Goal: Information Seeking & Learning: Learn about a topic

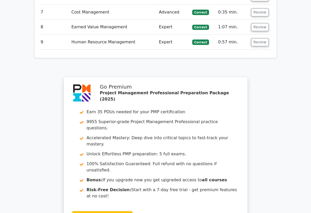
scroll to position [903, 0]
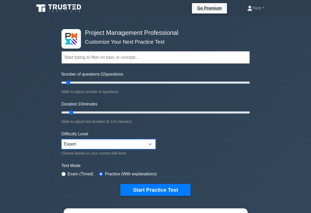
drag, startPoint x: 141, startPoint y: 146, endPoint x: 177, endPoint y: 165, distance: 40.5
click at [177, 165] on form "Topics Scope Management Time Management Cost Management Quality Management Risk…" at bounding box center [156, 115] width 188 height 160
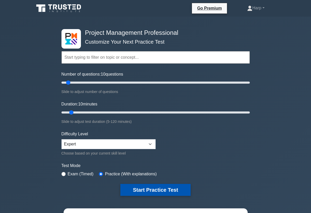
click at [166, 190] on button "Start Practice Test" at bounding box center [155, 190] width 70 height 12
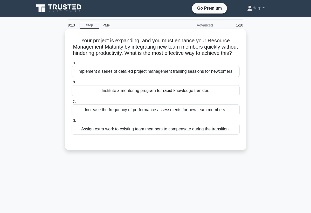
click at [170, 111] on div "Increase the frequency of performance assessments for new team members." at bounding box center [156, 109] width 168 height 11
click at [72, 103] on input "c. Increase the frequency of performance assessments for new team members." at bounding box center [72, 101] width 0 height 3
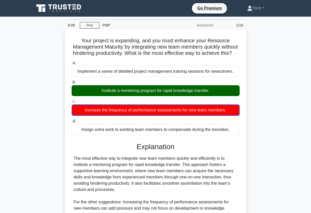
click at [223, 149] on h3 "Explanation" at bounding box center [156, 146] width 162 height 9
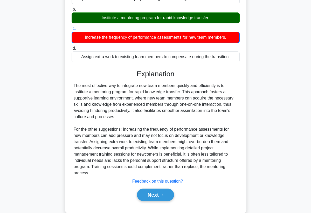
scroll to position [77, 0]
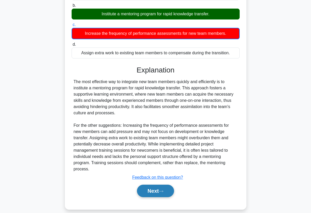
click at [144, 186] on button "Next" at bounding box center [155, 191] width 37 height 12
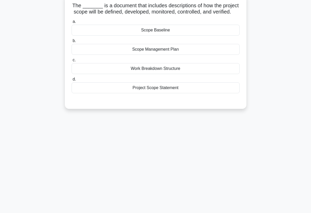
scroll to position [26, 0]
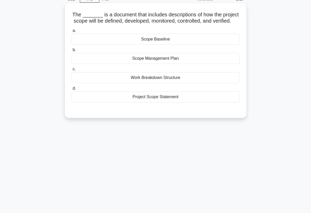
click at [170, 60] on div "Scope Management Plan" at bounding box center [156, 58] width 168 height 11
click at [72, 52] on input "b. Scope Management Plan" at bounding box center [72, 49] width 0 height 3
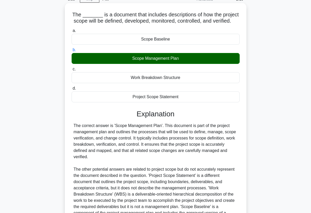
click at [233, 150] on div "The correct answer is 'Scope Management Plan'. This document is part of the pro…" at bounding box center [156, 178] width 164 height 112
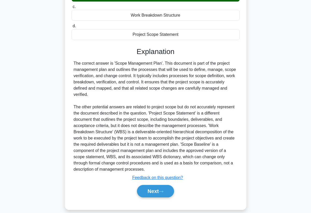
scroll to position [95, 0]
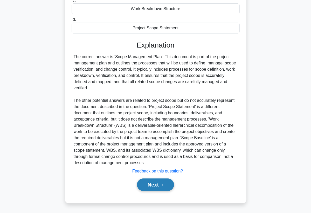
click at [163, 188] on button "Next" at bounding box center [155, 184] width 37 height 12
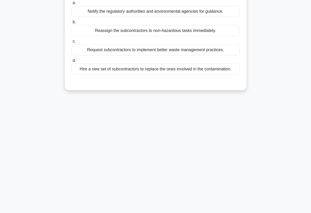
click at [163, 188] on div "8:46 Stop PMP Advanced 3/10 During an environmental audit for a construction pr…" at bounding box center [155, 81] width 249 height 260
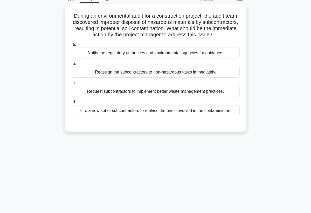
scroll to position [16, 0]
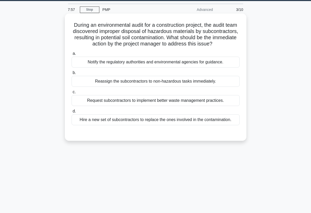
click at [175, 102] on div "Request subcontractors to implement better waste management practices." at bounding box center [156, 100] width 168 height 11
click at [72, 94] on input "c. Request subcontractors to implement better waste management practices." at bounding box center [72, 91] width 0 height 3
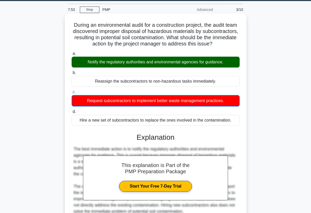
click at [227, 147] on div "The best immediate action is to notify the regulatory authorities and environme…" at bounding box center [156, 180] width 164 height 69
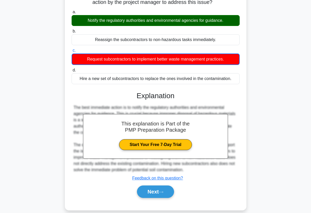
scroll to position [67, 0]
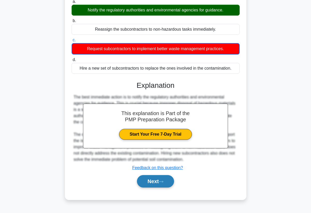
click at [152, 183] on button "Next" at bounding box center [155, 181] width 37 height 12
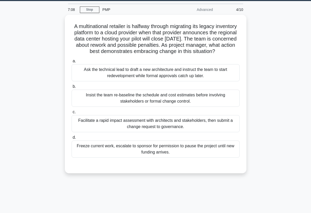
scroll to position [5, 0]
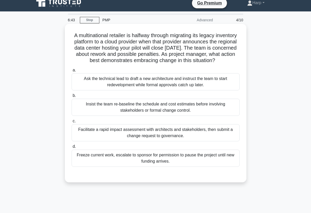
click at [127, 137] on div "Facilitate a rapid impact assessment with architects and stakeholders, then sub…" at bounding box center [156, 132] width 168 height 17
click at [72, 123] on input "c. Facilitate a rapid impact assessment with architects and stakeholders, then …" at bounding box center [72, 120] width 0 height 3
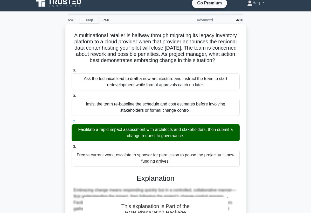
click at [241, 167] on div "a. Ask the technical lead to draft a new architecture and instruct the team to …" at bounding box center [156, 117] width 174 height 102
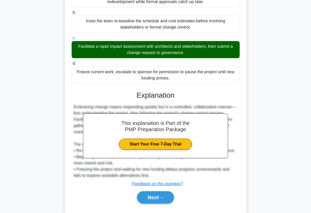
scroll to position [99, 0]
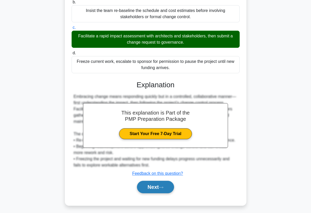
click at [168, 187] on button "Next" at bounding box center [155, 187] width 37 height 12
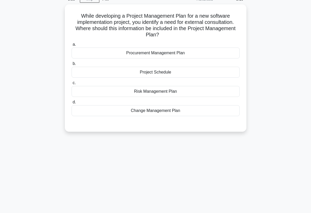
scroll to position [16, 0]
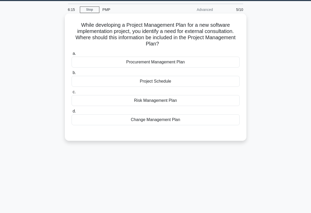
click at [174, 64] on div "Procurement Management Plan" at bounding box center [156, 62] width 168 height 11
click at [72, 55] on input "a. Procurement Management Plan" at bounding box center [72, 53] width 0 height 3
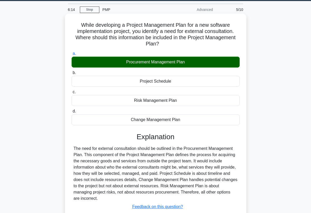
click at [213, 137] on h3 "Explanation" at bounding box center [156, 136] width 162 height 9
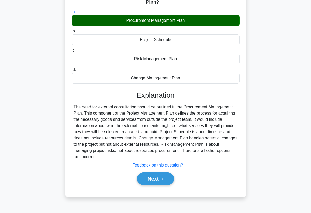
scroll to position [67, 0]
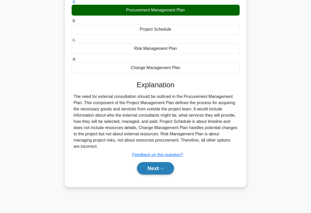
click at [172, 166] on button "Next" at bounding box center [155, 168] width 37 height 12
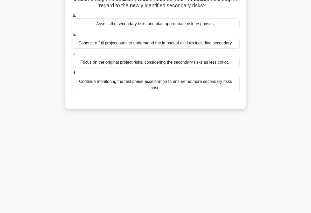
click at [197, 139] on div "6:10 Stop PMP Advanced 6/10 You are leading a software development project when…" at bounding box center [155, 81] width 249 height 260
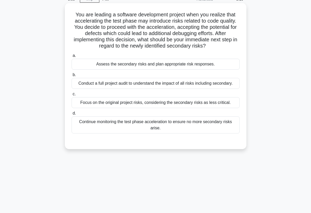
scroll to position [16, 0]
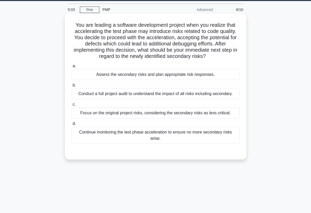
click at [157, 94] on div "Conduct a full project audit to understand the impact of all risks including se…" at bounding box center [156, 93] width 168 height 11
click at [72, 87] on input "b. Conduct a full project audit to understand the impact of all risks including…" at bounding box center [72, 85] width 0 height 3
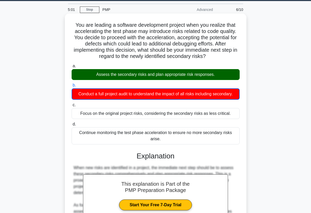
click at [243, 153] on div "You are leading a software development project when you realize that accelerati…" at bounding box center [156, 151] width 178 height 271
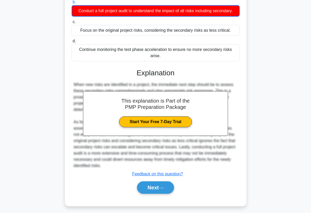
scroll to position [101, 0]
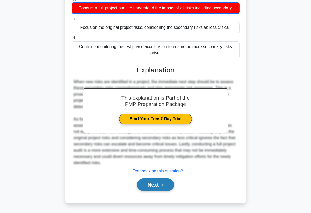
click at [166, 186] on button "Next" at bounding box center [155, 184] width 37 height 12
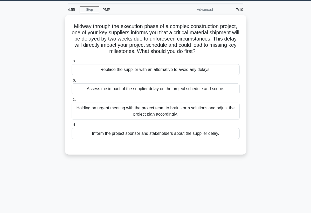
scroll to position [5, 0]
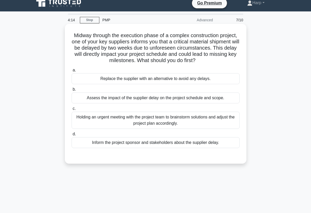
click at [147, 101] on div "Assess the impact of the supplier delay on the project schedule and scope." at bounding box center [156, 97] width 168 height 11
click at [72, 91] on input "b. Assess the impact of the supplier delay on the project schedule and scope." at bounding box center [72, 89] width 0 height 3
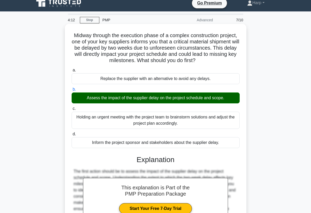
click at [238, 171] on div "The first action should be to assess the impact of the supplier delay on the pr…" at bounding box center [156, 196] width 168 height 56
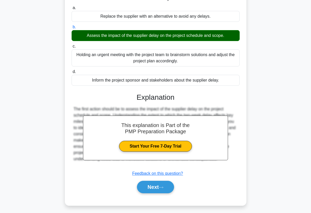
scroll to position [70, 0]
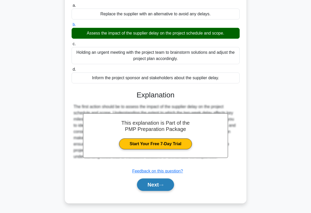
click at [161, 184] on icon at bounding box center [161, 184] width 5 height 3
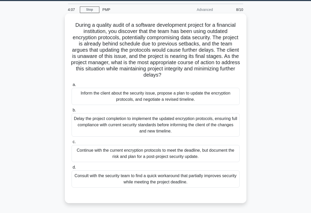
scroll to position [5, 0]
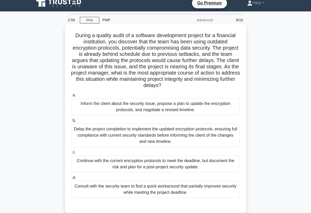
click at [196, 191] on div "Consult with the security team to find a quick workaround that partially improv…" at bounding box center [156, 189] width 168 height 17
click at [72, 179] on input "d. Consult with the security team to find a quick workaround that partially imp…" at bounding box center [72, 177] width 0 height 3
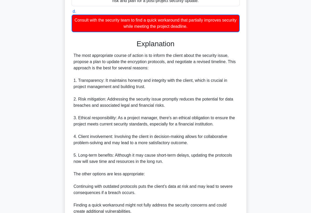
scroll to position [182, 0]
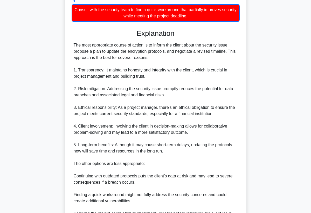
click at [197, 163] on div "The most appropriate course of action is to inform the client about the securit…" at bounding box center [156, 141] width 164 height 199
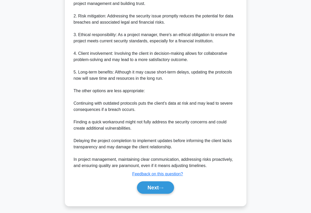
scroll to position [257, 0]
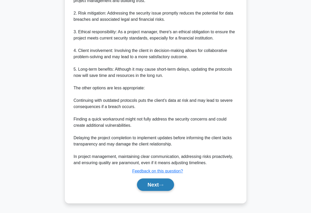
click at [156, 184] on button "Next" at bounding box center [155, 184] width 37 height 12
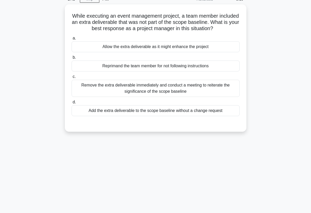
scroll to position [16, 0]
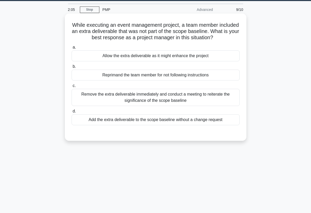
click at [104, 102] on div "Remove the extra deliverable immediately and conduct a meeting to reiterate the…" at bounding box center [156, 97] width 168 height 17
click at [72, 87] on input "c. Remove the extra deliverable immediately and conduct a meeting to reiterate …" at bounding box center [72, 85] width 0 height 3
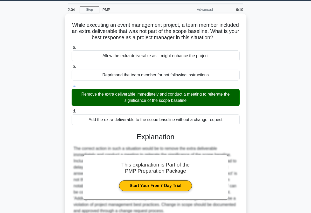
click at [236, 130] on div "This explanation is Part of the PMP Preparation Package Start Your Free 7-Day T…" at bounding box center [156, 183] width 168 height 115
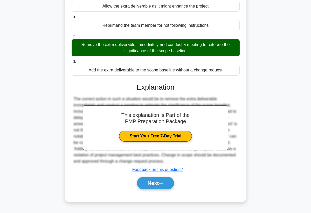
scroll to position [67, 0]
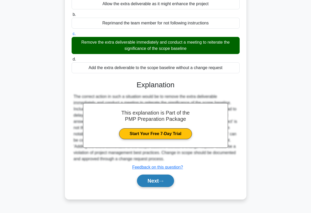
click at [167, 180] on button "Next" at bounding box center [155, 180] width 37 height 12
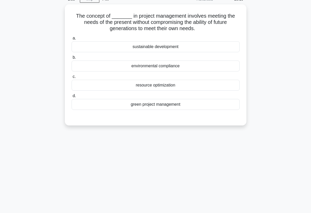
scroll to position [16, 0]
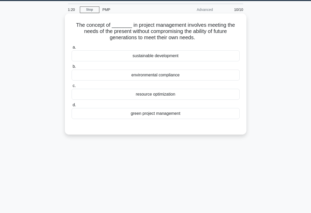
click at [161, 56] on div "sustainable development" at bounding box center [156, 55] width 168 height 11
click at [72, 49] on input "a. sustainable development" at bounding box center [72, 47] width 0 height 3
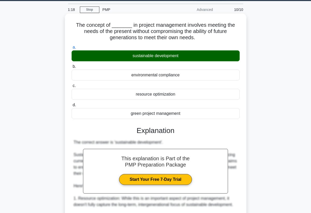
click at [212, 131] on h3 "Explanation" at bounding box center [156, 130] width 162 height 9
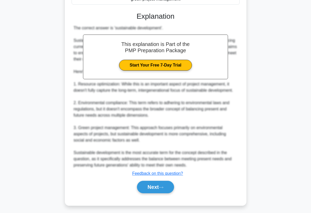
scroll to position [132, 0]
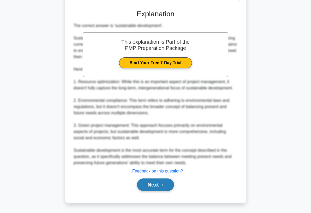
click at [159, 182] on button "Next" at bounding box center [155, 184] width 37 height 12
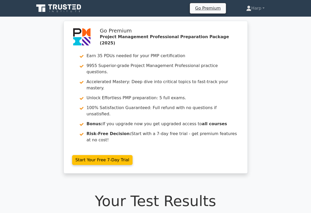
click at [183, 192] on h1 "Your Test Results" at bounding box center [155, 200] width 243 height 17
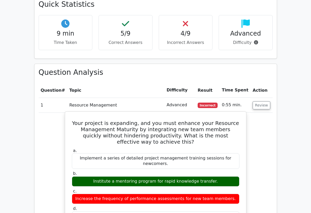
scroll to position [405, 0]
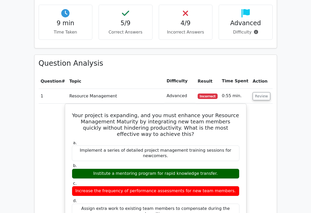
click at [293, 84] on main "Go Premium Project Management Professional Preparation Package (2025) Earn 35 P…" at bounding box center [155, 164] width 311 height 1104
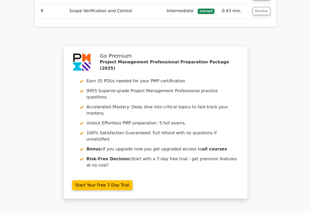
scroll to position [897, 0]
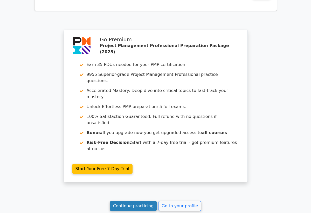
click at [125, 201] on link "Continue practicing" at bounding box center [133, 206] width 47 height 10
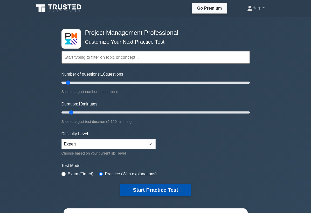
click at [133, 189] on button "Start Practice Test" at bounding box center [155, 190] width 70 height 12
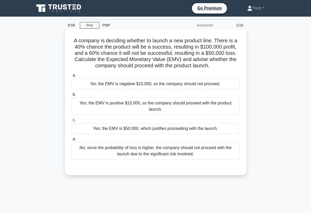
click at [150, 131] on div "Yes; the EMV is $50,000, which justifies proceeding with the launch." at bounding box center [156, 128] width 168 height 11
click at [72, 122] on input "c. Yes; the EMV is $50,000, which justifies proceeding with the launch." at bounding box center [72, 119] width 0 height 3
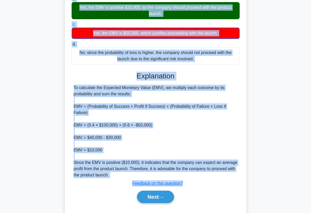
scroll to position [108, 0]
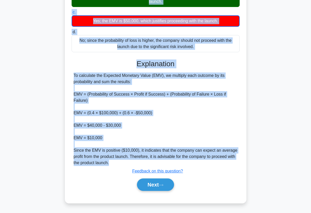
drag, startPoint x: 72, startPoint y: 40, endPoint x: 182, endPoint y: 166, distance: 167.0
click at [182, 166] on div "A company is deciding whether to launch a new product line. There is a 40% chan…" at bounding box center [156, 61] width 178 height 277
copy div "A company is deciding whether to launch a new product line. There is a 40% chan…"
click at [155, 188] on button "Next" at bounding box center [155, 184] width 37 height 12
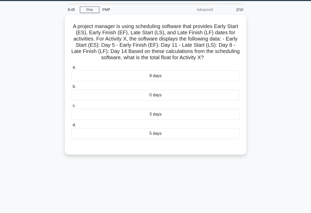
scroll to position [5, 0]
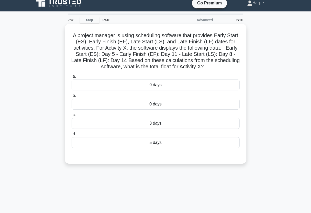
click at [153, 140] on div "5 days" at bounding box center [156, 142] width 168 height 11
click at [72, 136] on input "d. 5 days" at bounding box center [72, 133] width 0 height 3
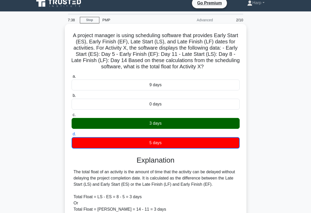
click at [175, 178] on div "The total float of an activity is the amount of time that the activity can be d…" at bounding box center [156, 197] width 164 height 56
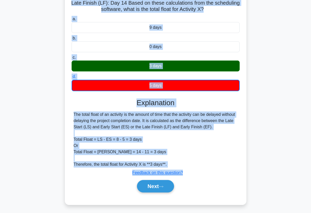
scroll to position [67, 0]
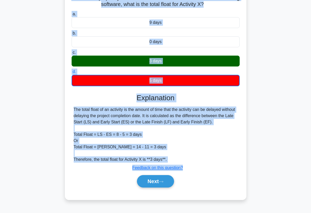
drag, startPoint x: 72, startPoint y: 35, endPoint x: 152, endPoint y: 173, distance: 160.1
click at [152, 173] on div "A project manager is using scheduling software that provides Early Start (ES), …" at bounding box center [156, 81] width 178 height 234
copy div "A project manager is using scheduling software that provides Early Start (ES), …"
click at [152, 179] on button "Next" at bounding box center [155, 181] width 37 height 12
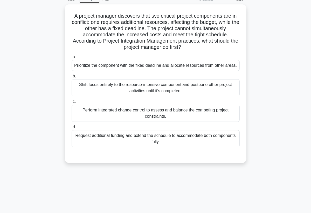
scroll to position [16, 0]
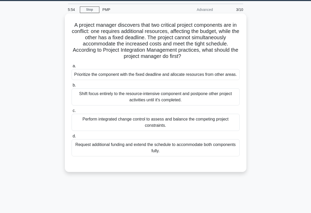
click at [149, 120] on div "Perform integrated change control to assess and balance the competing project c…" at bounding box center [156, 122] width 168 height 17
click at [72, 112] on input "c. Perform integrated change control to assess and balance the competing projec…" at bounding box center [72, 110] width 0 height 3
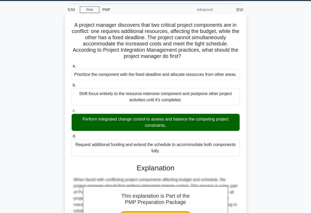
click at [223, 157] on div "a. Prioritize the component with the fixed deadline and allocate resources from…" at bounding box center [156, 110] width 174 height 96
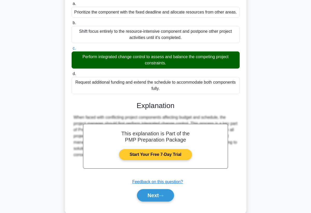
scroll to position [88, 0]
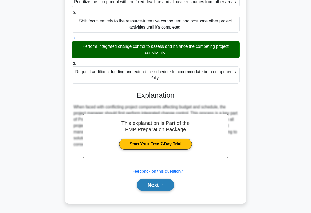
click at [163, 180] on button "Next" at bounding box center [155, 185] width 37 height 12
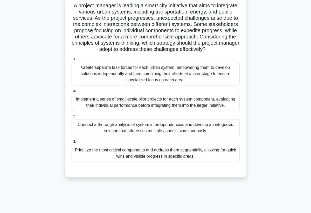
scroll to position [26, 0]
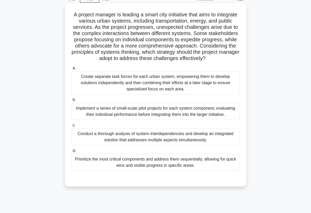
click at [162, 94] on div "Create separate task forces for each urban system, empowering them to develop s…" at bounding box center [156, 82] width 168 height 23
click at [72, 70] on input "a. Create separate task forces for each urban system, empowering them to develo…" at bounding box center [72, 67] width 0 height 3
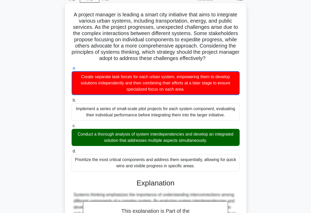
click at [227, 185] on h3 "Explanation" at bounding box center [156, 183] width 162 height 9
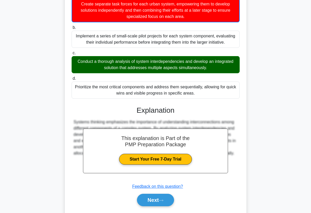
scroll to position [109, 0]
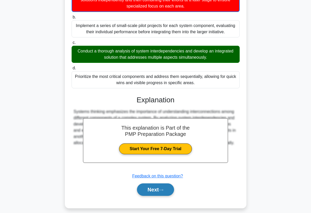
click at [150, 193] on button "Next" at bounding box center [155, 189] width 37 height 12
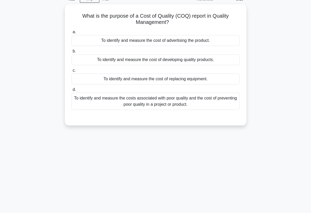
scroll to position [16, 0]
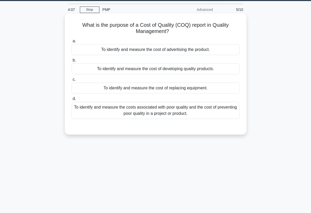
click at [178, 67] on div "To identify and measure the cost of developing quality products." at bounding box center [156, 68] width 168 height 11
click at [72, 62] on input "b. To identify and measure the cost of developing quality products." at bounding box center [72, 60] width 0 height 3
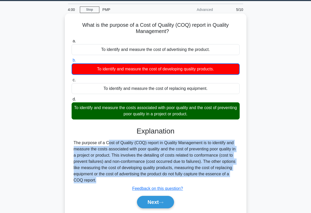
drag, startPoint x: 76, startPoint y: 141, endPoint x: 117, endPoint y: 183, distance: 58.9
click at [115, 187] on div "Explanation The purpose of a Cost of Quality (COQ) report in Quality Management…" at bounding box center [156, 169] width 168 height 84
copy div "he purpose of a Cost of Quality (COQ) report in Quality Management is to identi…"
click at [148, 200] on button "Next" at bounding box center [155, 202] width 37 height 12
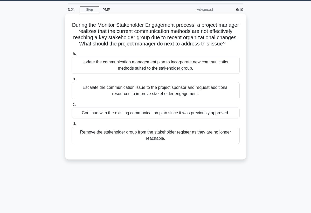
click at [146, 63] on div "Update the communication management plan to incorporate new communication metho…" at bounding box center [156, 65] width 168 height 17
click at [72, 55] on input "a. Update the communication management plan to incorporate new communication me…" at bounding box center [72, 53] width 0 height 3
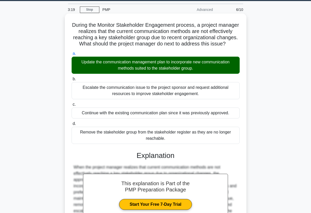
click at [234, 177] on div "When the project manager realizes that current communication methods are not ef…" at bounding box center [156, 192] width 164 height 56
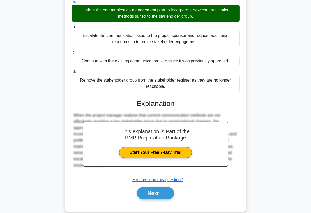
scroll to position [76, 0]
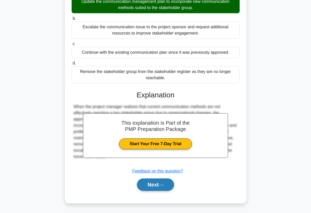
click at [154, 185] on button "Next" at bounding box center [155, 184] width 37 height 12
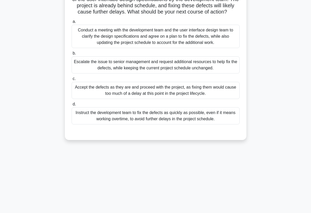
click at [223, 174] on div "3:16 Stop PMP Advanced 7/10 As a project manager for a software development pro…" at bounding box center [155, 81] width 249 height 260
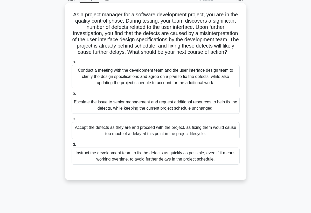
scroll to position [16, 0]
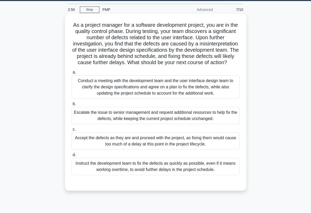
click at [147, 91] on div "Conduct a meeting with the development team and the user interface design team …" at bounding box center [156, 86] width 168 height 23
click at [72, 74] on input "a. Conduct a meeting with the development team and the user interface design te…" at bounding box center [72, 72] width 0 height 3
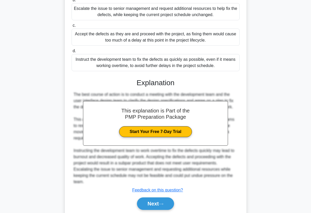
scroll to position [130, 0]
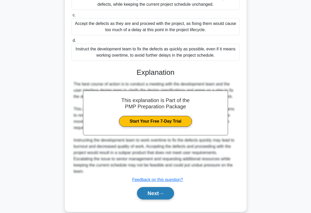
click at [143, 194] on button "Next" at bounding box center [155, 193] width 37 height 12
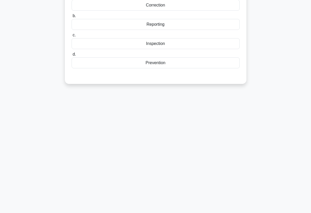
scroll to position [67, 0]
click at [143, 194] on div "2:36 Stop PMP Advanced 8/10 Under the Quality performance domain in PMBOK 7th e…" at bounding box center [155, 81] width 249 height 260
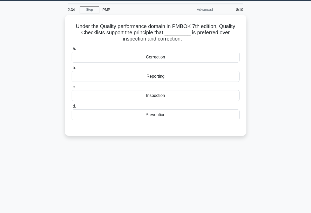
scroll to position [5, 0]
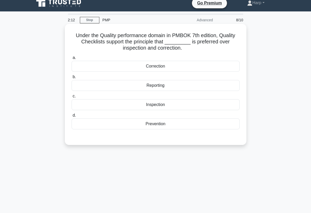
click at [159, 125] on div "Prevention" at bounding box center [156, 123] width 168 height 11
click at [72, 117] on input "d. Prevention" at bounding box center [72, 115] width 0 height 3
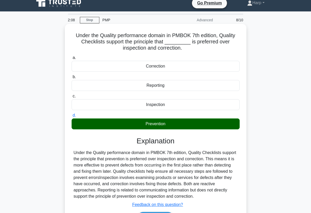
drag, startPoint x: 72, startPoint y: 149, endPoint x: 202, endPoint y: 196, distance: 139.1
click at [202, 196] on div "Explanation Under the Quality performance domain in PMBOK 7th edition, Quality …" at bounding box center [156, 182] width 168 height 90
copy div "Under the Quality performance domain in PMBOK 7th edition, Quality Checklists s…"
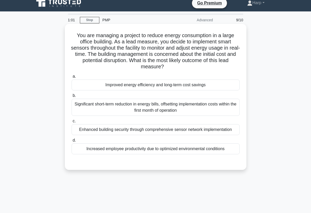
click at [159, 110] on div "Significant short-term reduction in energy bills, offsetting implementation cos…" at bounding box center [156, 107] width 168 height 17
click at [72, 97] on input "b. Significant short-term reduction in energy bills, offsetting implementation …" at bounding box center [72, 95] width 0 height 3
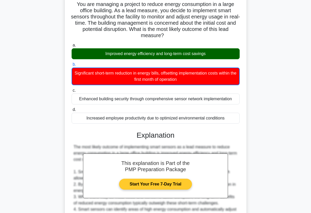
scroll to position [47, 0]
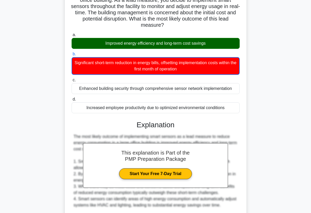
click at [211, 196] on div "The most likely outcome of implementing smart sensors as a lead measure to redu…" at bounding box center [156, 214] width 164 height 162
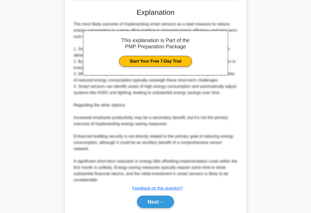
scroll to position [161, 0]
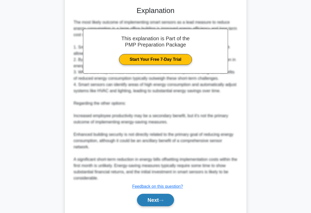
click at [156, 200] on button "Next" at bounding box center [155, 200] width 37 height 12
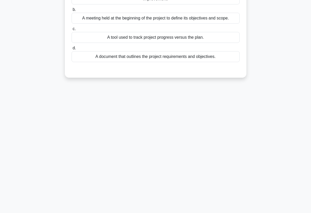
click at [156, 200] on div "0:52 Stop PMP Advanced 10/10 What is a project retrospective in project managem…" at bounding box center [155, 81] width 249 height 260
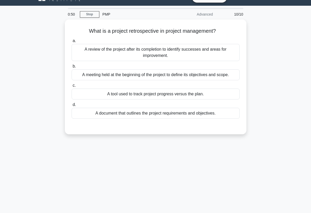
scroll to position [5, 0]
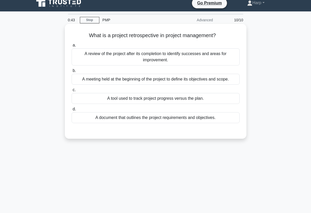
click at [168, 60] on div "A review of the project after its completion to identify successes and areas fo…" at bounding box center [156, 56] width 168 height 17
click at [72, 47] on input "a. A review of the project after its completion to identify successes and areas…" at bounding box center [72, 45] width 0 height 3
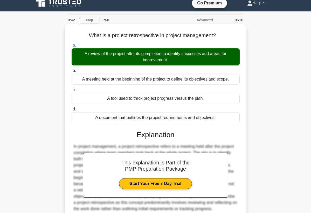
click at [241, 143] on div "What is a project retrospective in project management? .spinner_0XTQ{transform-…" at bounding box center [156, 136] width 178 height 221
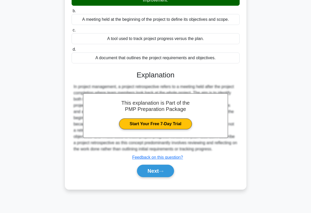
scroll to position [67, 0]
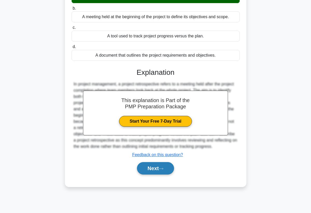
click at [173, 163] on button "Next" at bounding box center [155, 168] width 37 height 12
click at [161, 168] on icon at bounding box center [161, 168] width 5 height 3
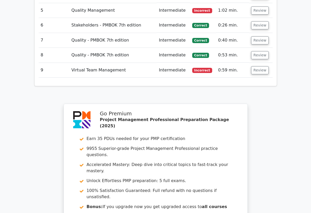
scroll to position [820, 0]
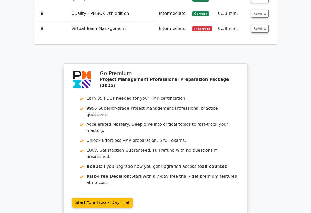
scroll to position [862, 0]
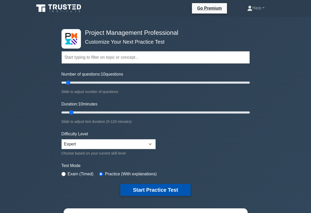
click at [124, 188] on button "Start Practice Test" at bounding box center [155, 190] width 70 height 12
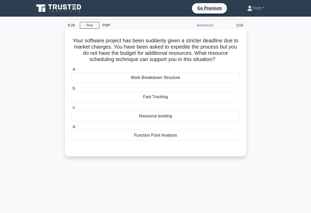
click at [159, 99] on div "Fast Tracking" at bounding box center [156, 96] width 168 height 11
click at [72, 90] on input "b. Fast Tracking" at bounding box center [72, 88] width 0 height 3
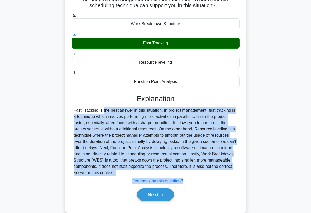
scroll to position [56, 0]
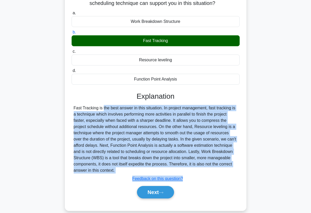
drag, startPoint x: 72, startPoint y: 159, endPoint x: 127, endPoint y: 172, distance: 57.0
click at [128, 172] on div "Explanation Fast Tracking is the best answer in this situation. In project mana…" at bounding box center [156, 146] width 168 height 108
copy div "Fast Tracking is the best answer in this situation. In project management, fast…"
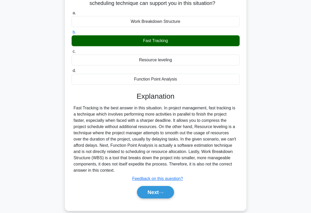
click at [153, 182] on div "Explanation Fast Tracking is the best answer in this situation. In project mana…" at bounding box center [156, 146] width 168 height 108
click at [153, 190] on button "Next" at bounding box center [155, 192] width 37 height 12
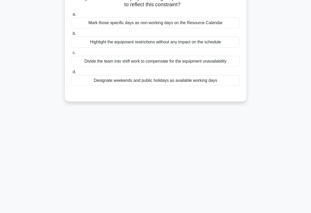
click at [151, 163] on div "9:06 Stop PMP Advanced 2/10 During the project execution phase, the project man…" at bounding box center [155, 93] width 249 height 260
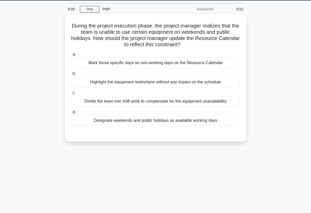
scroll to position [15, 0]
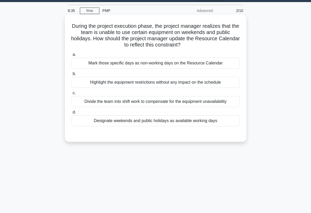
click at [159, 64] on div "Mark those specific days as non-working days on the Resource Calendar" at bounding box center [156, 63] width 168 height 11
click at [72, 56] on input "a. [PERSON_NAME] those specific days as non-working days on the Resource Calend…" at bounding box center [72, 54] width 0 height 3
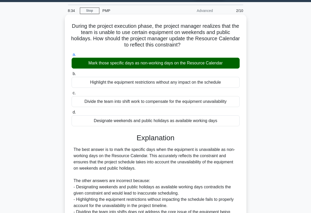
click at [229, 188] on div "The best answer is to mark the specific days when the equipment is unavailable …" at bounding box center [156, 183] width 164 height 75
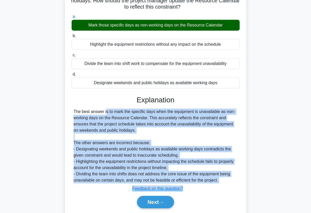
scroll to position [70, 0]
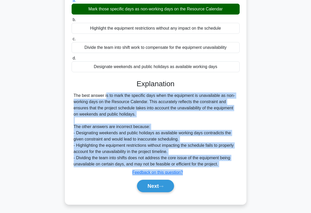
drag, startPoint x: 70, startPoint y: 147, endPoint x: 115, endPoint y: 208, distance: 75.5
click at [115, 209] on div "During the project execution phase, the project manager realizes that the team …" at bounding box center [155, 86] width 249 height 250
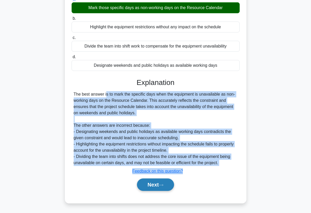
copy div "The best answer is to mark the specific days when the equipment is unavailable …"
click at [149, 185] on button "Next" at bounding box center [155, 184] width 37 height 12
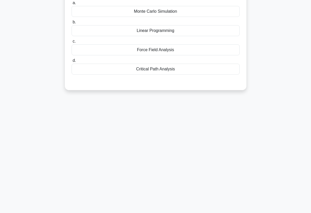
click at [151, 138] on div "8:24 Stop PMP Advanced 3/10 A project team is working on a project where the sc…" at bounding box center [155, 81] width 249 height 260
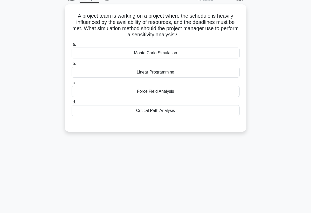
scroll to position [16, 0]
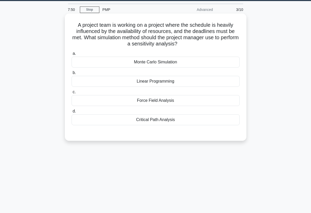
click at [151, 123] on div "Critical Path Analysis" at bounding box center [156, 119] width 168 height 11
click at [72, 113] on input "d. Critical Path Analysis" at bounding box center [72, 111] width 0 height 3
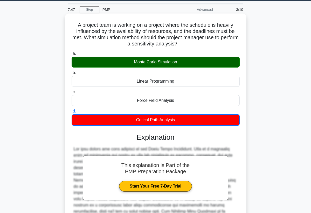
click at [235, 189] on div at bounding box center [156, 192] width 164 height 93
click at [202, 203] on div at bounding box center [156, 192] width 164 height 93
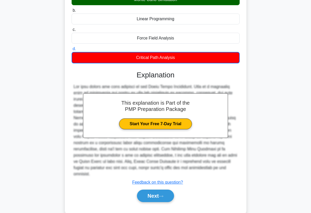
scroll to position [83, 0]
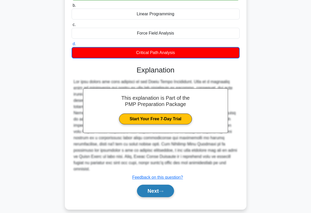
click at [166, 185] on button "Next" at bounding box center [155, 191] width 37 height 12
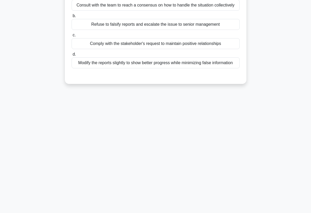
scroll to position [67, 0]
click at [163, 176] on div "7:11 Stop PMP Advanced 4/10 As a project manager, you discover that a key stake…" at bounding box center [155, 81] width 249 height 260
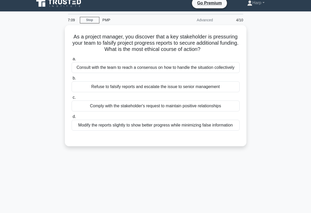
scroll to position [0, 0]
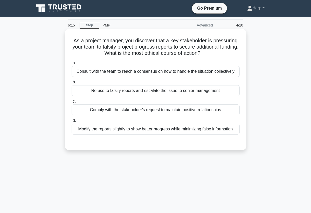
click at [142, 72] on div "Consult with the team to reach a consensus on how to handle the situation colle…" at bounding box center [156, 71] width 168 height 11
click at [72, 65] on input "a. Consult with the team to reach a consensus on how to handle the situation co…" at bounding box center [72, 62] width 0 height 3
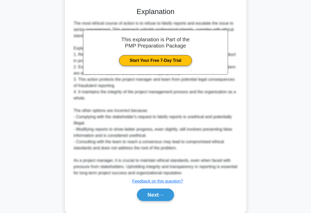
scroll to position [145, 0]
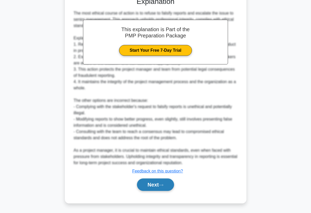
click at [169, 185] on button "Next" at bounding box center [155, 184] width 37 height 12
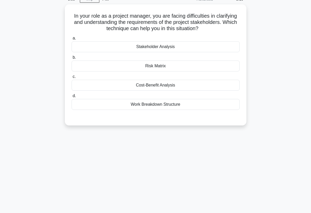
scroll to position [16, 0]
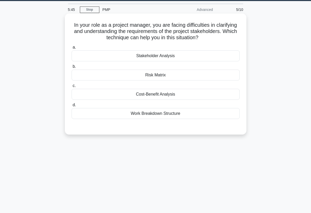
click at [188, 55] on div "Stakeholder Analysis" at bounding box center [156, 55] width 168 height 11
click at [72, 49] on input "a. Stakeholder Analysis" at bounding box center [72, 47] width 0 height 3
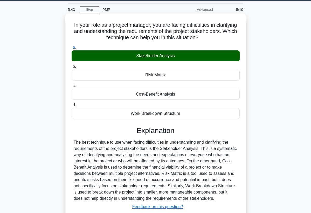
click at [193, 180] on div "The best technique to use when facing difficulties in understanding and clarify…" at bounding box center [156, 170] width 164 height 62
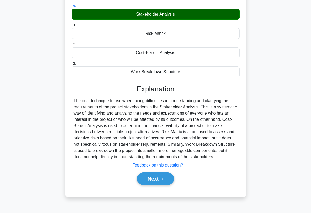
scroll to position [67, 0]
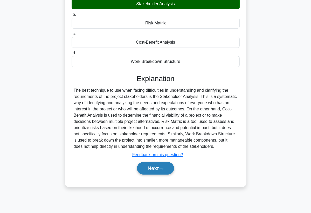
click at [156, 167] on button "Next" at bounding box center [155, 168] width 37 height 12
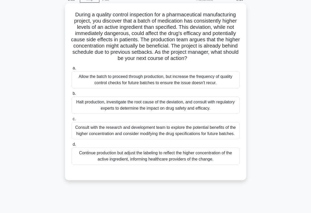
scroll to position [16, 0]
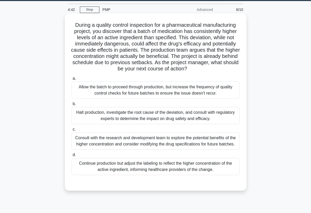
click at [174, 139] on div "Consult with the research and development team to explore the potential benefit…" at bounding box center [156, 140] width 168 height 17
click at [72, 131] on input "c. Consult with the research and development team to explore the potential bene…" at bounding box center [72, 129] width 0 height 3
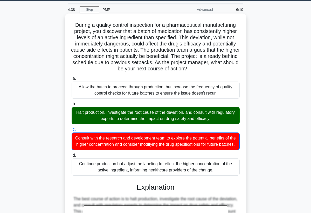
click at [237, 185] on div "Explanation" at bounding box center [156, 187] width 168 height 9
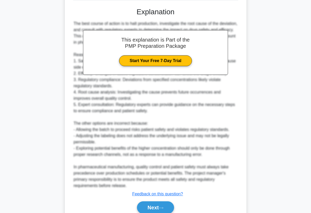
scroll to position [202, 0]
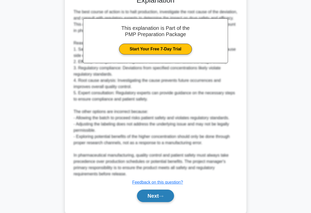
click at [171, 194] on button "Next" at bounding box center [155, 195] width 37 height 12
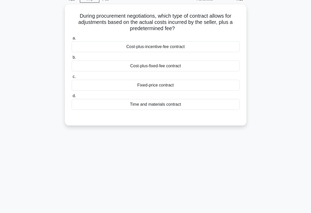
scroll to position [16, 0]
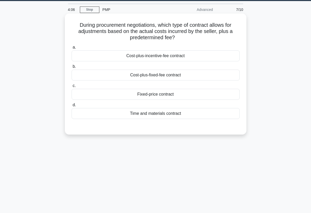
click at [160, 76] on div "Cost-plus-fixed-fee contract" at bounding box center [156, 75] width 168 height 11
click at [72, 68] on input "b. Cost-plus-fixed-fee contract" at bounding box center [72, 66] width 0 height 3
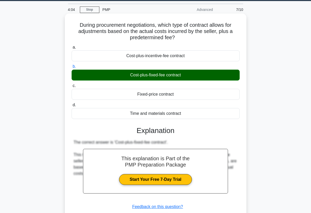
click at [233, 132] on h3 "Explanation" at bounding box center [156, 130] width 162 height 9
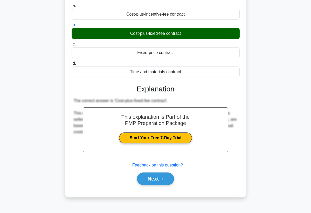
scroll to position [67, 0]
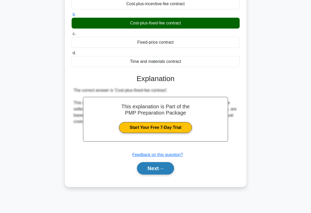
click at [168, 164] on button "Next" at bounding box center [155, 168] width 37 height 12
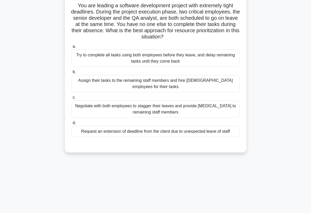
scroll to position [26, 0]
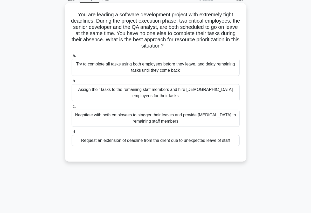
click at [155, 120] on div "Negotiate with both employees to stagger their leaves and provide cross-trainin…" at bounding box center [156, 118] width 168 height 17
click at [72, 108] on input "c. Negotiate with both employees to stagger their leaves and provide cross-trai…" at bounding box center [72, 106] width 0 height 3
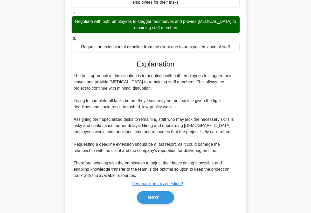
scroll to position [130, 0]
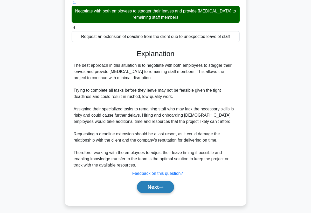
click at [148, 187] on button "Next" at bounding box center [155, 187] width 37 height 12
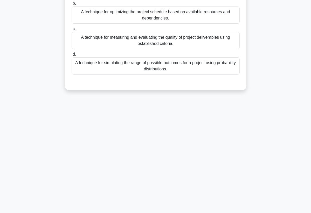
click at [148, 184] on div "2:50 Stop PMP Advanced 9/10 What is the Monte Carlo analysis in project managem…" at bounding box center [155, 81] width 249 height 260
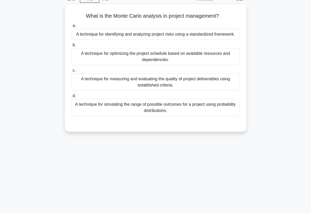
scroll to position [16, 0]
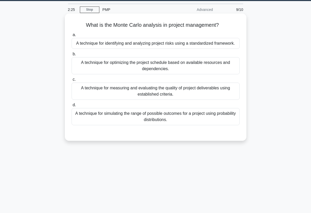
click at [135, 116] on div "A technique for simulating the range of possible outcomes for a project using p…" at bounding box center [156, 116] width 168 height 17
click at [72, 107] on input "d. A technique for simulating the range of possible outcomes for a project usin…" at bounding box center [72, 104] width 0 height 3
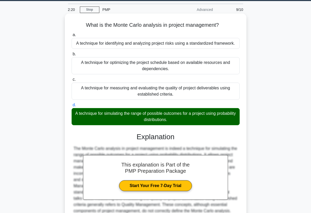
drag, startPoint x: 73, startPoint y: 112, endPoint x: 197, endPoint y: 125, distance: 124.7
click at [197, 125] on div "A technique for simulating the range of possible outcomes for a project using p…" at bounding box center [156, 116] width 168 height 17
click at [72, 107] on input "d. A technique for simulating the range of possible outcomes for a project usin…" at bounding box center [72, 104] width 0 height 3
copy div "A technique for simulating the range of possible outcomes for a project using p…"
click at [226, 200] on div "The Monte Carlo analysis in project management is indeed a technique for simula…" at bounding box center [156, 179] width 164 height 69
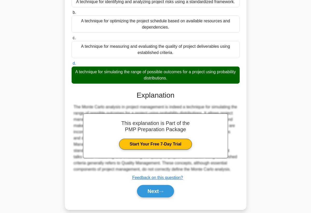
scroll to position [67, 0]
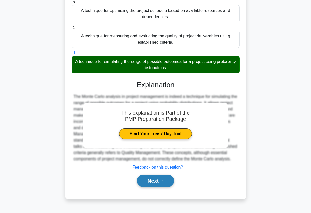
click at [166, 185] on button "Next" at bounding box center [155, 180] width 37 height 12
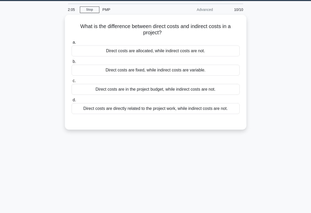
scroll to position [5, 0]
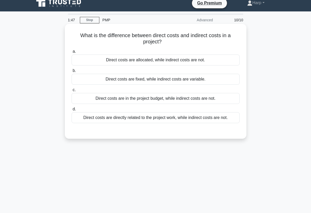
click at [180, 117] on div "Direct costs are directly related to the project work, while indirect costs are…" at bounding box center [156, 117] width 168 height 11
click at [72, 111] on input "d. Direct costs are directly related to the project work, while indirect costs …" at bounding box center [72, 108] width 0 height 3
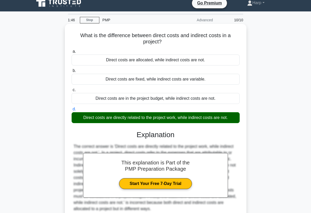
click at [237, 167] on div "The correct answer is 'Direct costs are directly related to the project work, w…" at bounding box center [156, 177] width 164 height 69
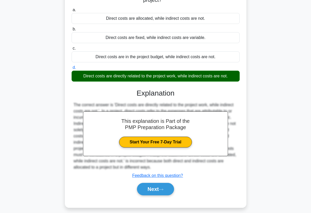
scroll to position [57, 0]
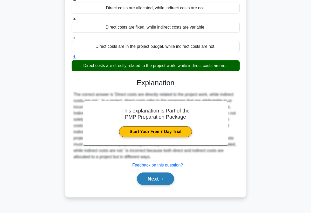
click at [166, 177] on button "Next" at bounding box center [155, 178] width 37 height 12
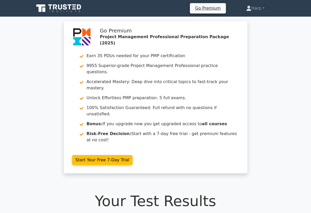
click at [166, 192] on h1 "Your Test Results" at bounding box center [155, 200] width 243 height 17
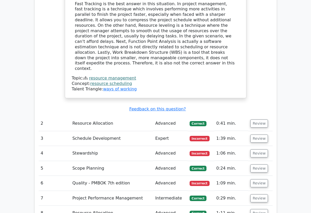
scroll to position [612, 0]
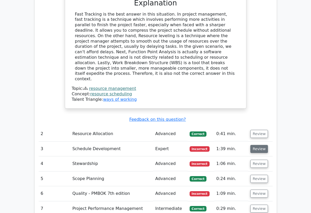
click at [254, 145] on button "Review" at bounding box center [259, 149] width 18 height 8
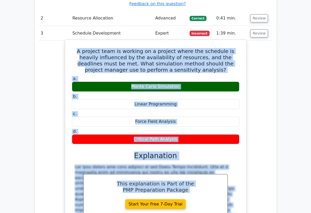
scroll to position [733, 0]
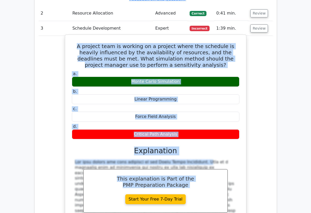
drag, startPoint x: 76, startPoint y: 125, endPoint x: 168, endPoint y: 118, distance: 93.2
click at [168, 118] on div "A project team is working on a project where the schedule is heavily influenced…" at bounding box center [155, 156] width 177 height 239
copy div "A project team is working on a project where the schedule is heavily influenced…"
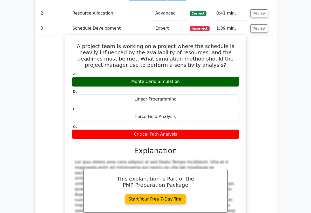
click at [199, 180] on div at bounding box center [155, 205] width 161 height 92
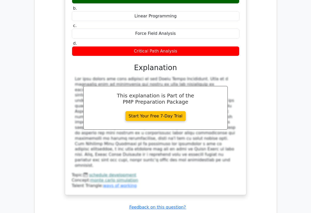
scroll to position [826, 0]
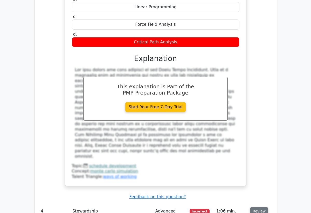
click at [257, 207] on button "Review" at bounding box center [259, 211] width 18 height 8
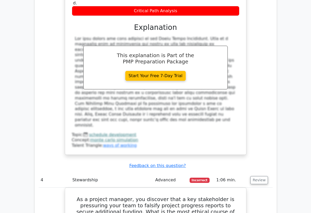
scroll to position [868, 0]
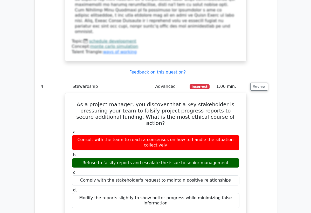
scroll to position [961, 0]
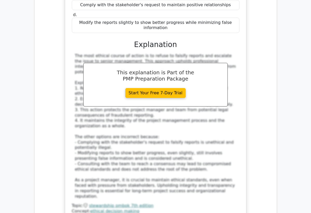
scroll to position [1138, 0]
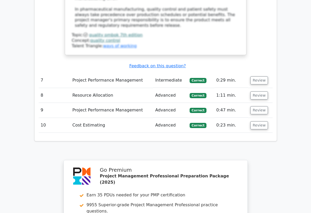
scroll to position [1740, 0]
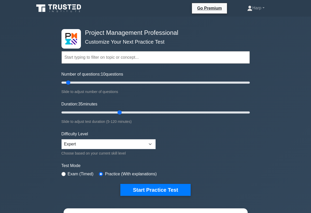
drag, startPoint x: 72, startPoint y: 112, endPoint x: 123, endPoint y: 119, distance: 51.9
type input "40"
click at [122, 118] on div "Duration: 35 minutes Slide to adjust test duration (5-120 minutes)" at bounding box center [156, 113] width 188 height 24
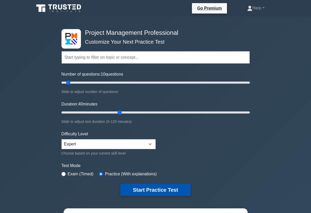
click at [144, 188] on button "Start Practice Test" at bounding box center [155, 190] width 70 height 12
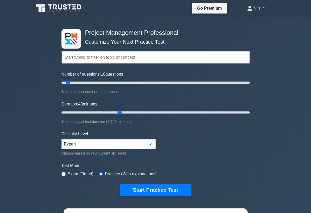
click at [110, 58] on input "text" at bounding box center [156, 57] width 188 height 12
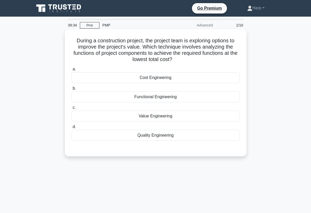
click at [157, 98] on div "Functional Engineering" at bounding box center [156, 96] width 168 height 11
click at [72, 90] on input "b. Functional Engineering" at bounding box center [72, 88] width 0 height 3
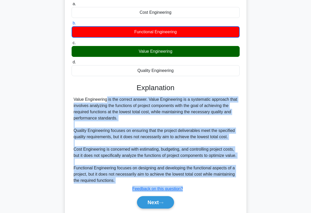
scroll to position [77, 0]
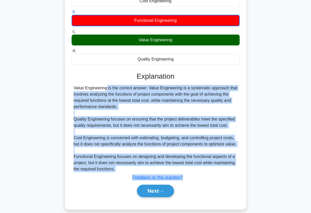
drag, startPoint x: 72, startPoint y: 157, endPoint x: 125, endPoint y: 183, distance: 59.2
click at [125, 183] on div "Explanation Value Engineering is the correct answer. Value Engineering is a sys…" at bounding box center [156, 135] width 168 height 127
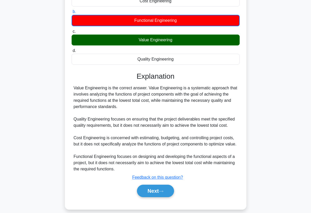
click at [125, 181] on div "Explanation Value Engineering is the correct answer. Value Engineering is a sys…" at bounding box center [156, 135] width 168 height 127
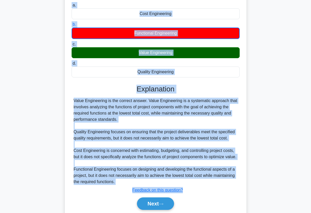
scroll to position [66, 0]
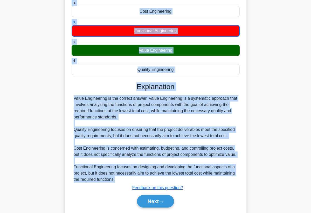
drag, startPoint x: 77, startPoint y: 32, endPoint x: 120, endPoint y: 185, distance: 158.9
click at [120, 185] on div "During a construction project, the project team is exploring options to improve…" at bounding box center [156, 91] width 178 height 253
copy div "During a construction project, the project team is exploring options to improve…"
click at [159, 201] on button "Next" at bounding box center [155, 201] width 37 height 12
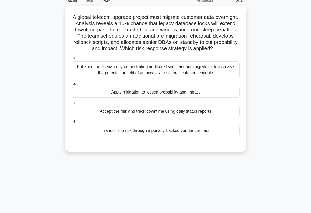
scroll to position [14, 0]
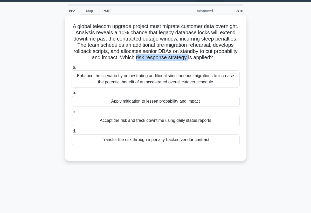
drag, startPoint x: 136, startPoint y: 57, endPoint x: 187, endPoint y: 59, distance: 51.4
click at [187, 59] on h5 "A global telecom upgrade project must migrate customer data overnight. Analysis…" at bounding box center [155, 42] width 169 height 38
copy h5 "risk response strategy"
click at [145, 81] on div "Enhance the scenario by orchestrating additional simultaneous migrations to inc…" at bounding box center [156, 78] width 168 height 17
click at [72, 69] on input "a. Enhance the scenario by orchestrating additional simultaneous migrations to …" at bounding box center [72, 67] width 0 height 3
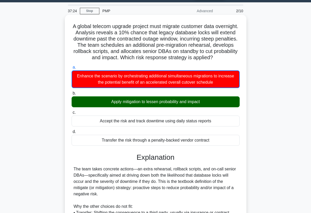
click at [162, 196] on div "The team takes concrete actions—an extra rehearsal, rollback scripts, and on-ca…" at bounding box center [156, 212] width 164 height 93
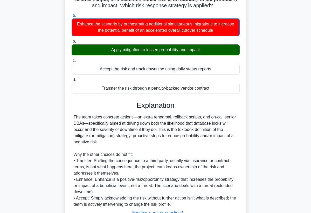
scroll to position [77, 0]
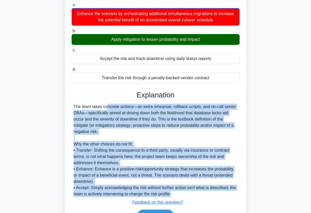
drag, startPoint x: 74, startPoint y: 103, endPoint x: 156, endPoint y: 195, distance: 123.5
click at [156, 197] on div "Explanation The team takes concrete actions—an extra rehearsal, rollback script…" at bounding box center [156, 157] width 168 height 133
copy div "The team takes concrete actions—an extra rehearsal, rollback scripts, and on-ca…"
click at [167, 212] on button "Next" at bounding box center [155, 215] width 37 height 12
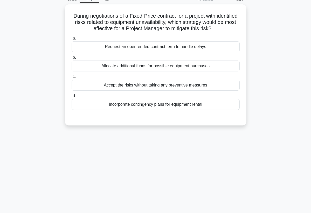
scroll to position [16, 0]
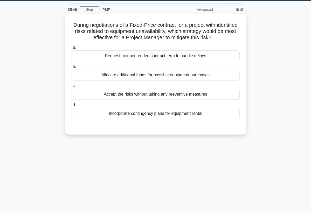
click at [176, 115] on div "Incorporate contingency plans for equipment rental" at bounding box center [156, 113] width 168 height 11
click at [72, 107] on input "d. Incorporate contingency plans for equipment rental" at bounding box center [72, 104] width 0 height 3
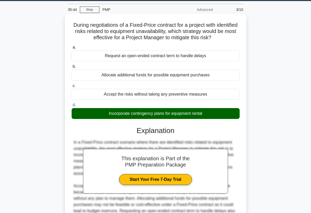
click at [215, 128] on h3 "Explanation" at bounding box center [156, 130] width 162 height 9
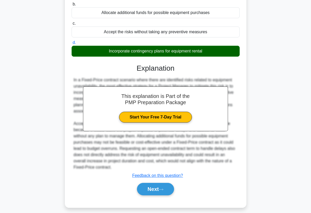
scroll to position [82, 0]
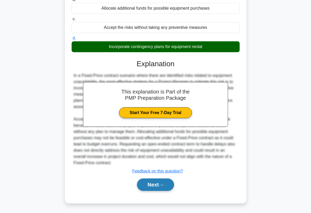
click at [148, 180] on button "Next" at bounding box center [155, 184] width 37 height 12
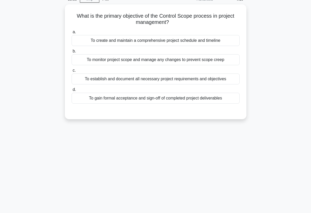
scroll to position [16, 0]
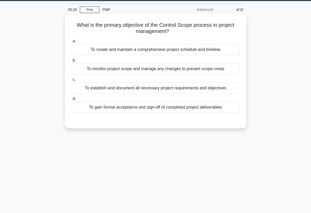
click at [125, 71] on div "To monitor project scope and manage any changes to prevent scope creep" at bounding box center [156, 68] width 168 height 11
click at [72, 62] on input "b. To monitor project scope and manage any changes to prevent scope creep" at bounding box center [72, 60] width 0 height 3
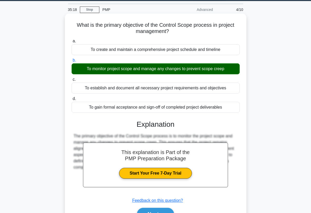
click at [202, 205] on div "This explanation is Part of the PMP Preparation Package Start Your Free 7-Day T…" at bounding box center [156, 168] width 168 height 108
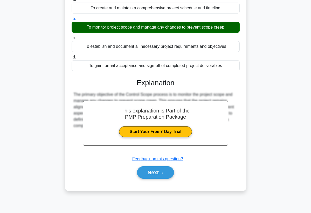
scroll to position [67, 0]
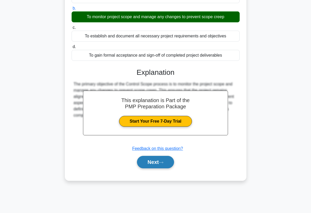
click at [145, 164] on button "Next" at bounding box center [155, 162] width 37 height 12
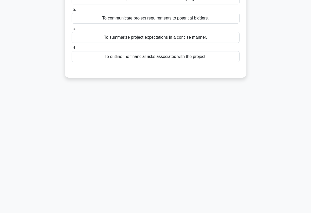
click at [145, 164] on div "35:14 Stop PMP Advanced 5/10 During the procurement process, the bid documents …" at bounding box center [155, 81] width 249 height 260
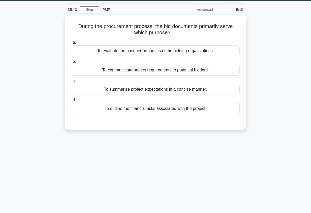
scroll to position [5, 0]
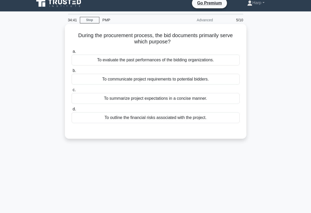
click at [173, 83] on div "To communicate project requirements to potential bidders." at bounding box center [156, 79] width 168 height 11
click at [72, 72] on input "b. To communicate project requirements to potential bidders." at bounding box center [72, 70] width 0 height 3
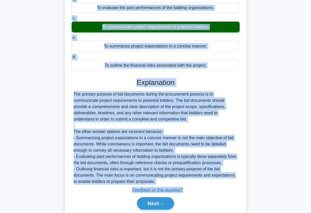
scroll to position [60, 0]
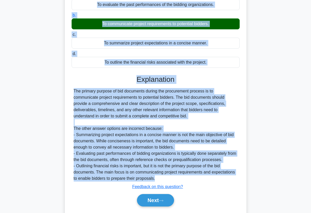
drag, startPoint x: 76, startPoint y: 30, endPoint x: 174, endPoint y: 177, distance: 176.9
click at [174, 177] on div "During the procurement process, the bid documents primarily serve which purpose…" at bounding box center [156, 94] width 178 height 246
copy div "During the procurement process, the bid documents primarily serve which purpose…"
click at [153, 196] on button "Next" at bounding box center [155, 200] width 37 height 12
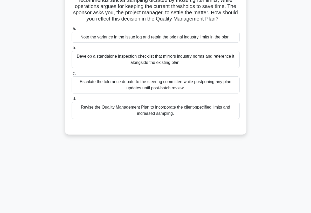
click at [152, 190] on div "34:13 Stop PMP Advanced 6/10 During a precision-machining upgrade project, the …" at bounding box center [155, 88] width 249 height 260
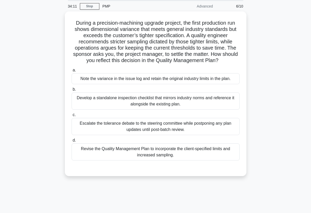
scroll to position [9, 0]
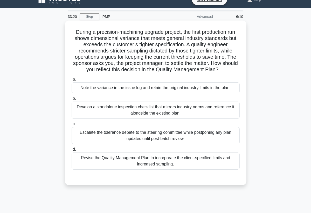
click at [117, 163] on div "Revise the Quality Management Plan to incorporate the client-specified limits a…" at bounding box center [156, 160] width 168 height 17
click at [72, 151] on input "d. Revise the Quality Management Plan to incorporate the client-specified limit…" at bounding box center [72, 149] width 0 height 3
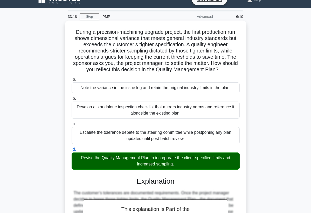
click at [210, 179] on h3 "Explanation" at bounding box center [156, 181] width 162 height 9
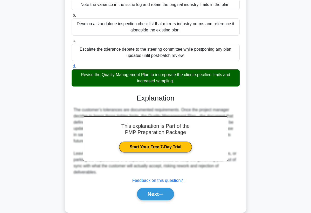
scroll to position [101, 0]
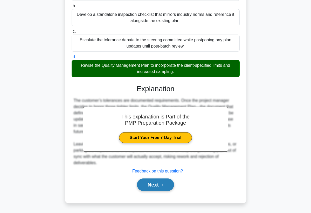
click at [163, 184] on icon at bounding box center [161, 185] width 4 height 2
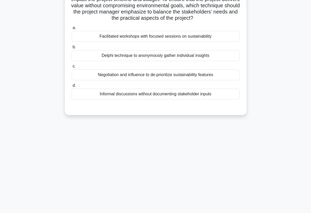
click at [165, 183] on div "33:14 Stop PMP Advanced 7/10 In a project centered on constructing an innovativ…" at bounding box center [155, 81] width 249 height 260
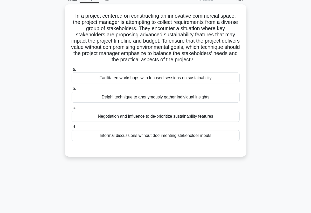
scroll to position [16, 0]
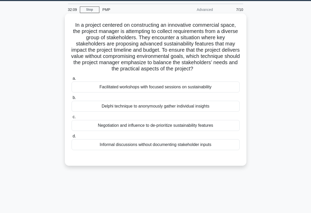
click at [143, 89] on div "Facilitated workshops with focused sessions on sustainability" at bounding box center [156, 86] width 168 height 11
click at [72, 80] on input "a. Facilitated workshops with focused sessions on sustainability" at bounding box center [72, 78] width 0 height 3
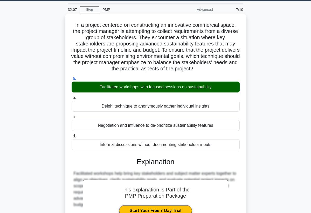
click at [228, 161] on h3 "Explanation" at bounding box center [156, 161] width 162 height 9
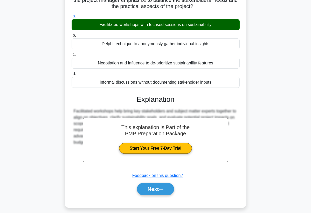
scroll to position [82, 0]
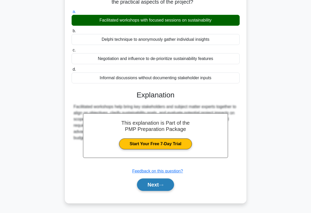
click at [157, 184] on button "Next" at bounding box center [155, 184] width 37 height 12
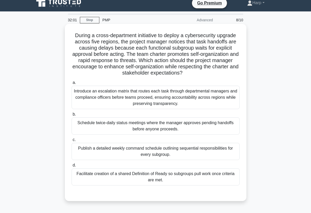
scroll to position [0, 0]
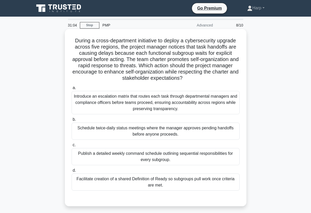
click at [135, 185] on div "Facilitate creation of a shared Definition of Ready so subgroups pull work once…" at bounding box center [156, 181] width 168 height 17
click at [72, 172] on input "d. Facilitate creation of a shared Definition of Ready so subgroups pull work o…" at bounding box center [72, 170] width 0 height 3
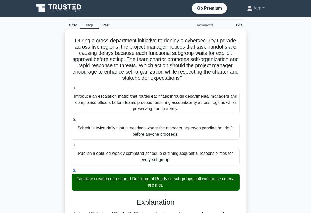
click at [231, 206] on h3 "Explanation" at bounding box center [156, 202] width 162 height 9
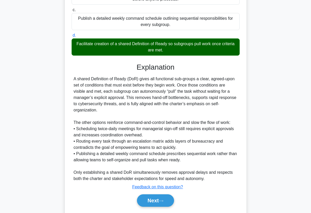
scroll to position [145, 0]
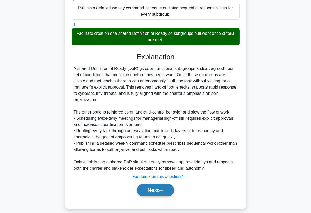
click at [155, 187] on button "Next" at bounding box center [155, 190] width 37 height 12
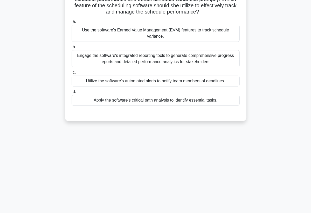
scroll to position [67, 0]
click at [155, 187] on div "30:56 Stop PMP Advanced 9/10 A project manager overseeing a fast-paced software…" at bounding box center [155, 81] width 249 height 260
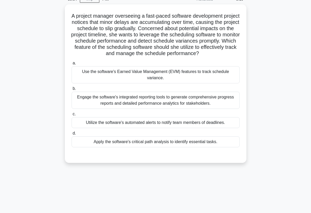
scroll to position [16, 0]
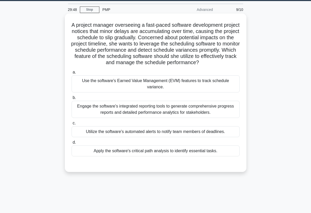
click at [143, 149] on div "Apply the software's critical path analysis to identify essential tasks." at bounding box center [156, 150] width 168 height 11
click at [72, 144] on input "d. Apply the software's critical path analysis to identify essential tasks." at bounding box center [72, 142] width 0 height 3
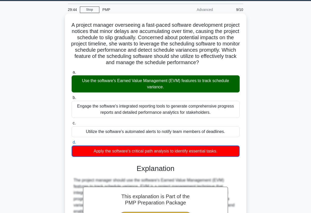
click at [230, 164] on h3 "Explanation" at bounding box center [156, 168] width 162 height 9
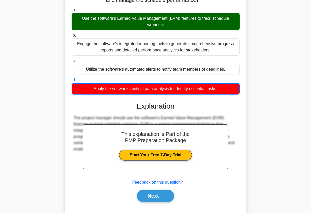
scroll to position [83, 0]
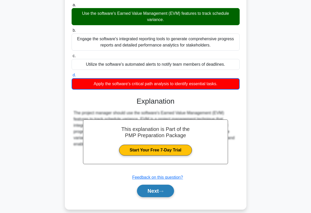
click at [166, 185] on button "Next" at bounding box center [155, 191] width 37 height 12
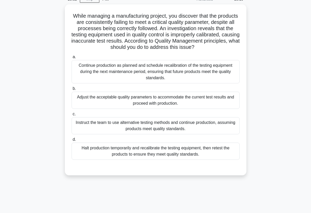
scroll to position [16, 0]
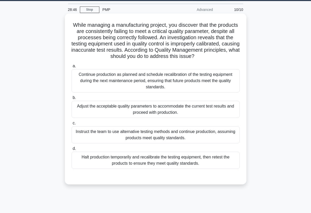
click at [160, 162] on div "Halt production temporarily and recalibrate the testing equipment, then retest …" at bounding box center [156, 160] width 168 height 17
click at [72, 150] on input "d. Halt production temporarily and recalibrate the testing equipment, then rete…" at bounding box center [72, 148] width 0 height 3
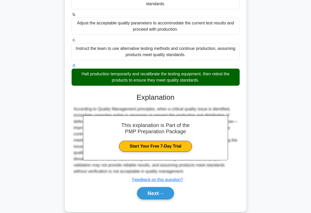
scroll to position [107, 0]
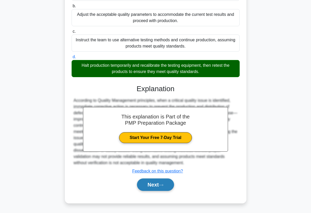
click at [143, 181] on button "Next" at bounding box center [155, 184] width 37 height 12
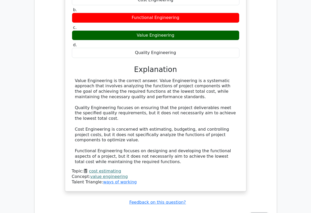
scroll to position [550, 0]
